Goal: Task Accomplishment & Management: Manage account settings

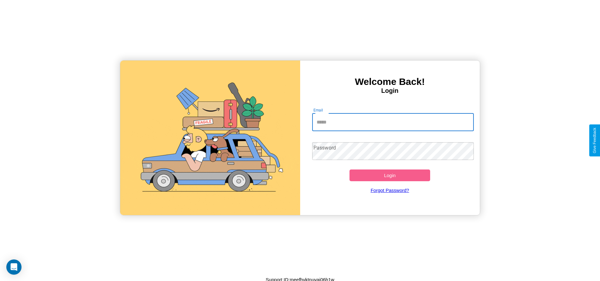
click at [393, 122] on input "Email" at bounding box center [393, 122] width 162 height 18
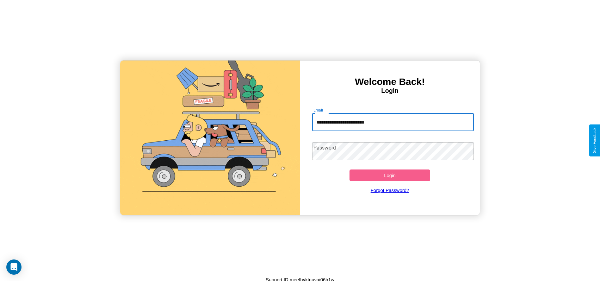
type input "**********"
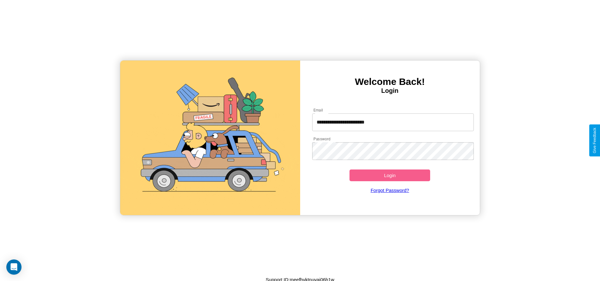
click at [390, 175] on button "Login" at bounding box center [390, 175] width 81 height 12
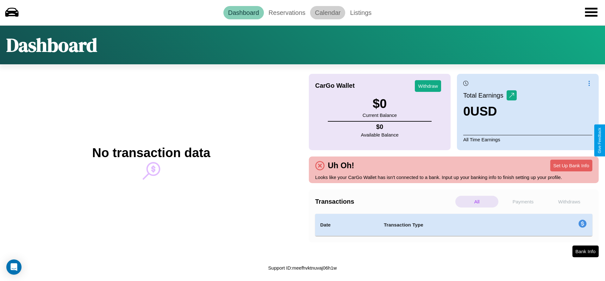
click at [327, 12] on link "Calendar" at bounding box center [327, 12] width 35 height 13
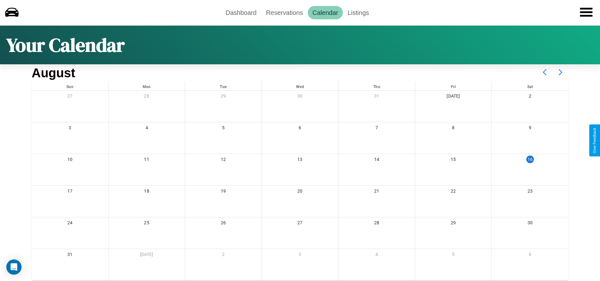
click at [560, 72] on icon at bounding box center [561, 72] width 16 height 16
click at [284, 12] on link "Reservations" at bounding box center [284, 12] width 46 height 13
